Goal: Navigation & Orientation: Understand site structure

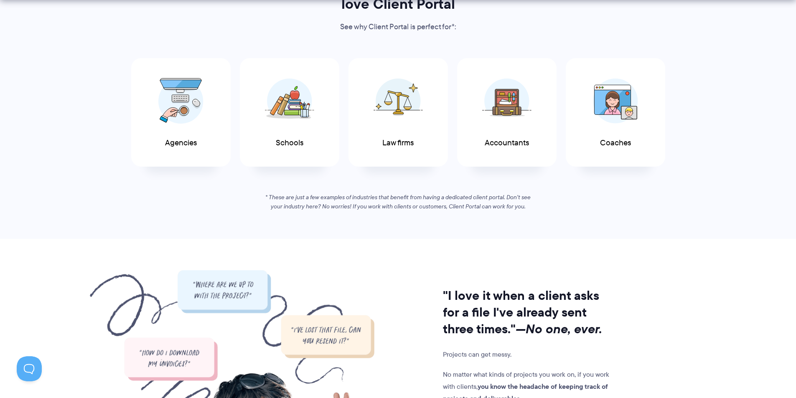
scroll to position [460, 0]
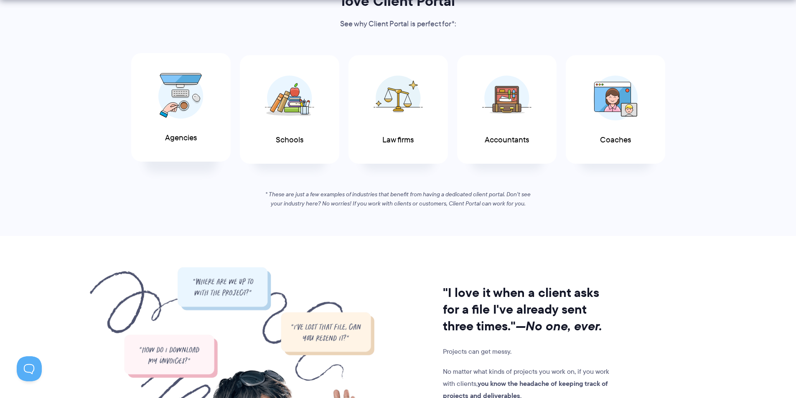
click at [184, 96] on img at bounding box center [180, 96] width 45 height 46
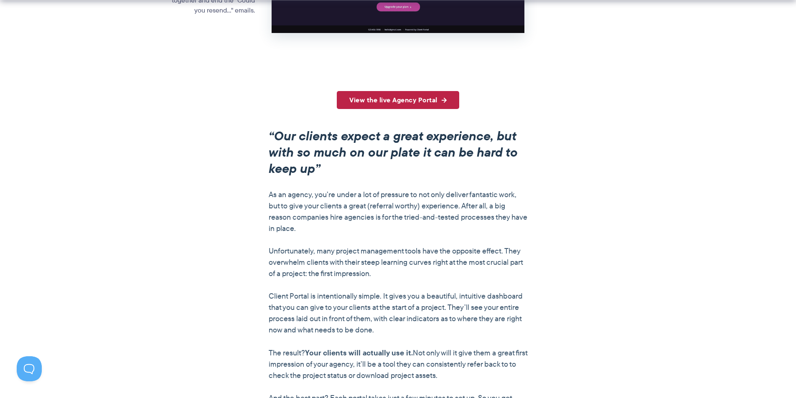
click at [398, 102] on link "View the live Agency Portal" at bounding box center [398, 100] width 122 height 18
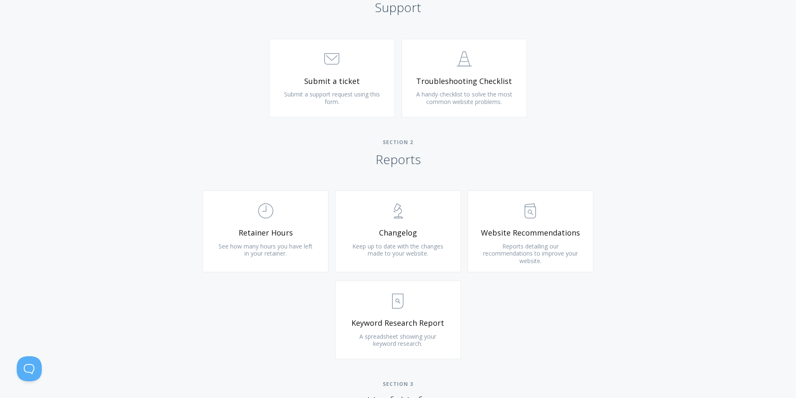
scroll to position [460, 0]
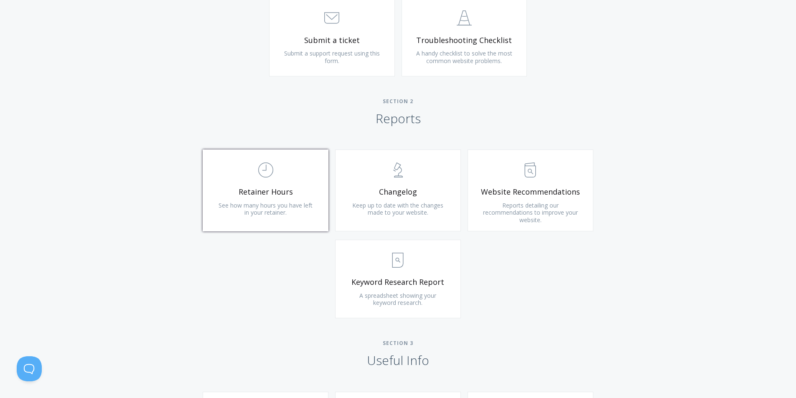
click at [280, 187] on span "Retainer Hours" at bounding box center [266, 192] width 100 height 10
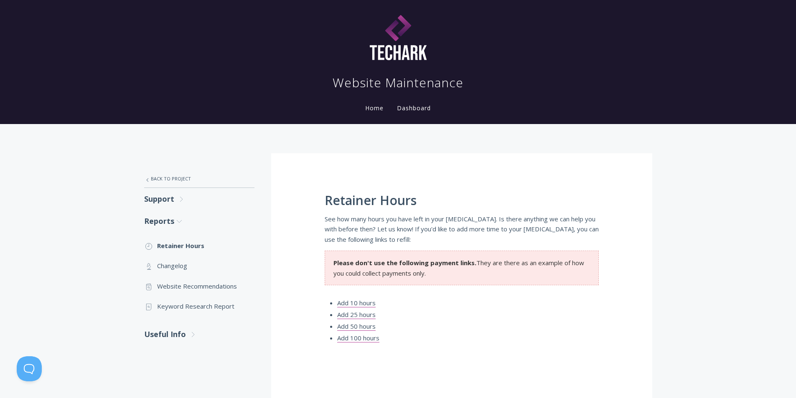
click at [374, 106] on link "Home" at bounding box center [375, 108] width 22 height 8
